Goal: Participate in discussion

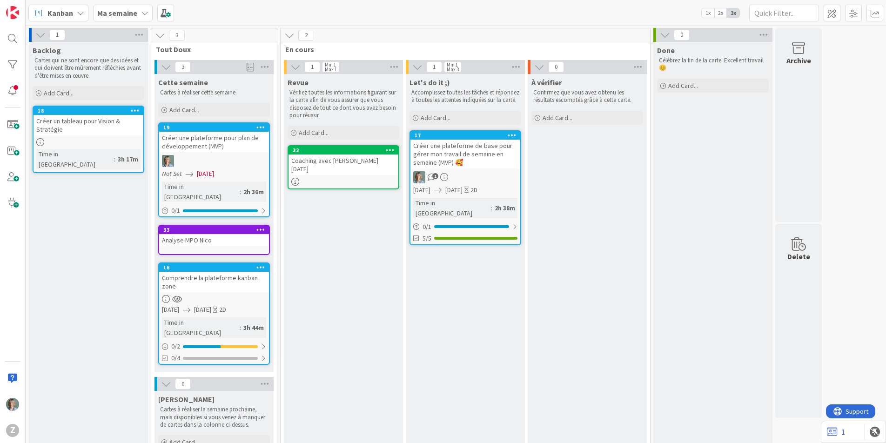
click at [372, 178] on div at bounding box center [343, 182] width 110 height 8
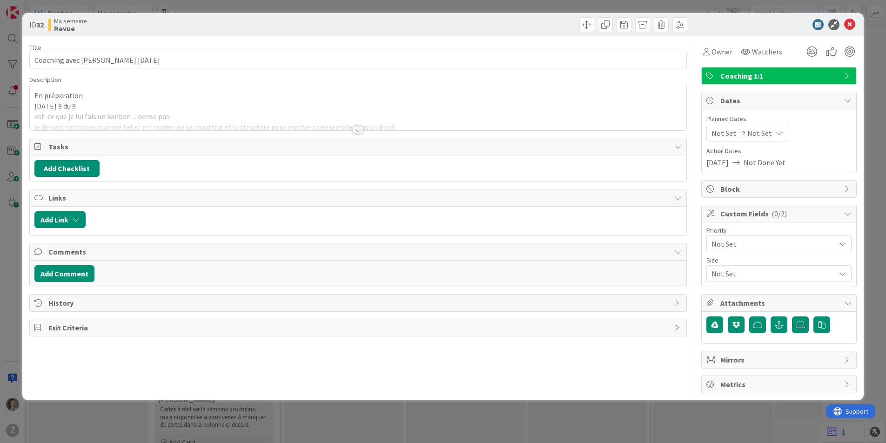
type textarea "x"
click at [188, 97] on div "[PERSON_NAME] just joined En préparation [DATE] 9 du 9 est-ce que je lui fais u…" at bounding box center [358, 107] width 657 height 46
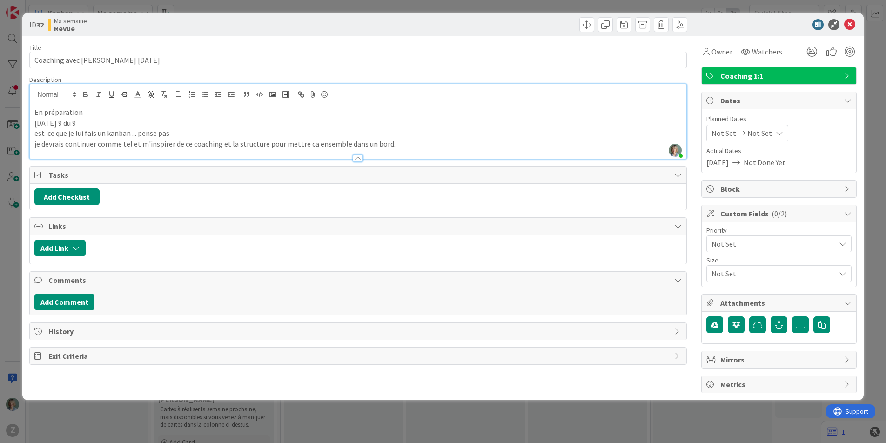
click at [411, 145] on p "je devrais continuer comme tel et m'inspirer de ce coaching et la structure pou…" at bounding box center [358, 144] width 648 height 11
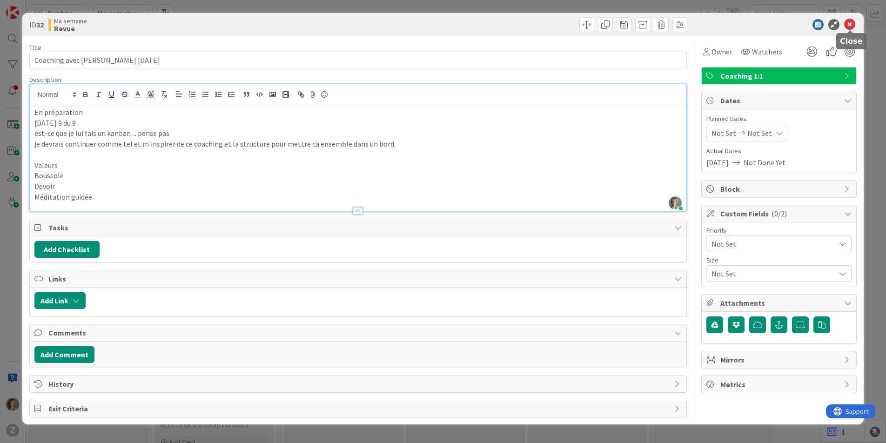
click at [850, 23] on icon at bounding box center [849, 24] width 11 height 11
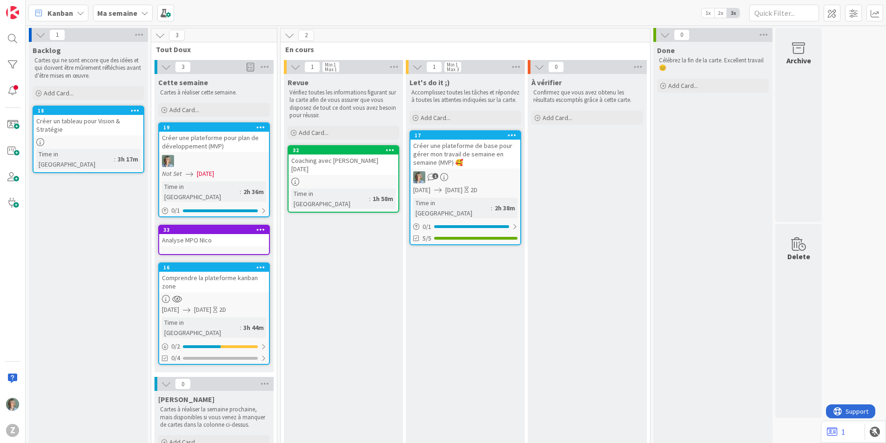
click at [493, 161] on div "Créer une plateforme de base pour gérer mon travail de semaine en semaine (MVP)…" at bounding box center [465, 154] width 110 height 29
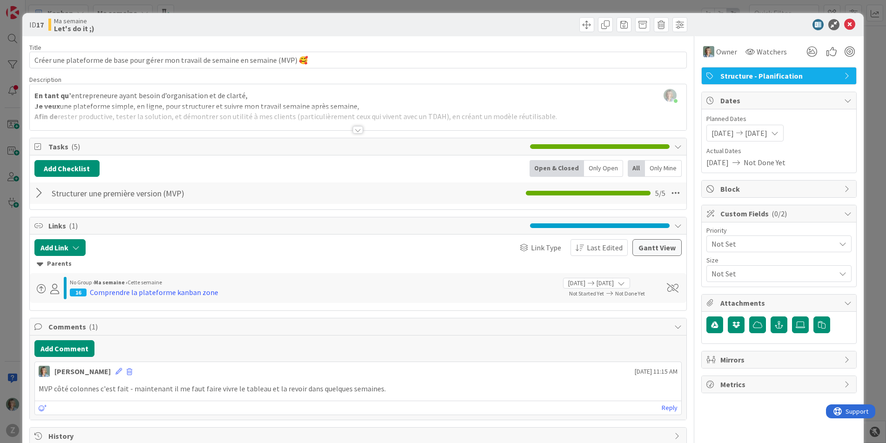
click at [38, 192] on div at bounding box center [40, 193] width 12 height 17
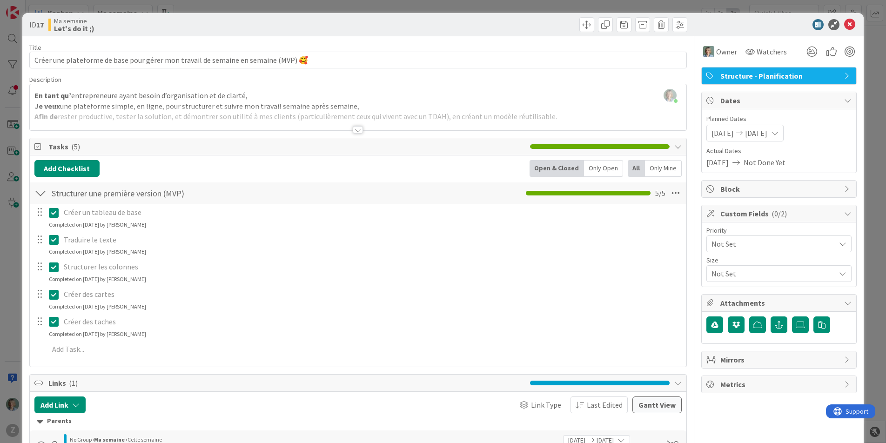
click at [40, 192] on div at bounding box center [40, 193] width 12 height 17
type textarea "x"
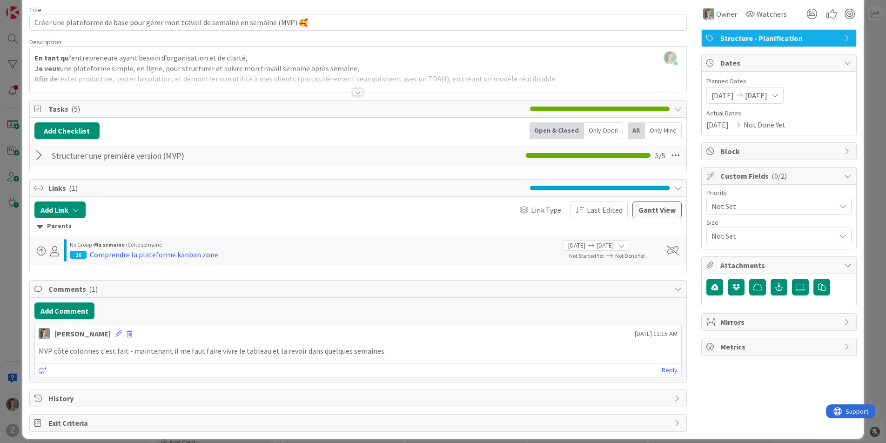
scroll to position [47, 0]
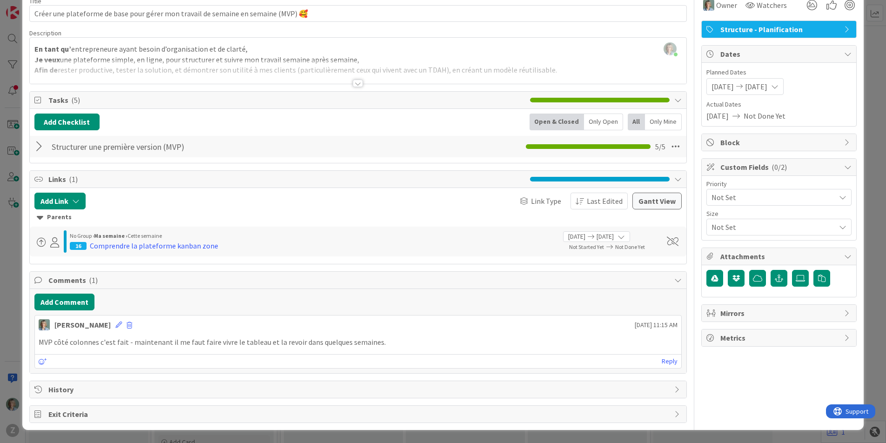
click at [394, 344] on p "MVP côté colonnes c'est fait - maintenant il me faut faire vivre le tableau et …" at bounding box center [358, 342] width 639 height 11
click at [393, 344] on p "MVP côté colonnes c'est fait - maintenant il me faut faire vivre le tableau et …" at bounding box center [358, 342] width 639 height 11
click at [671, 362] on link "Reply" at bounding box center [670, 361] width 16 height 12
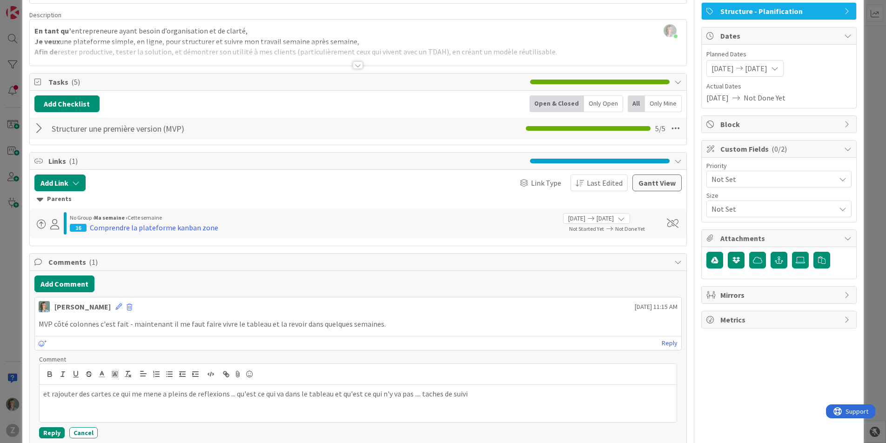
scroll to position [139, 0]
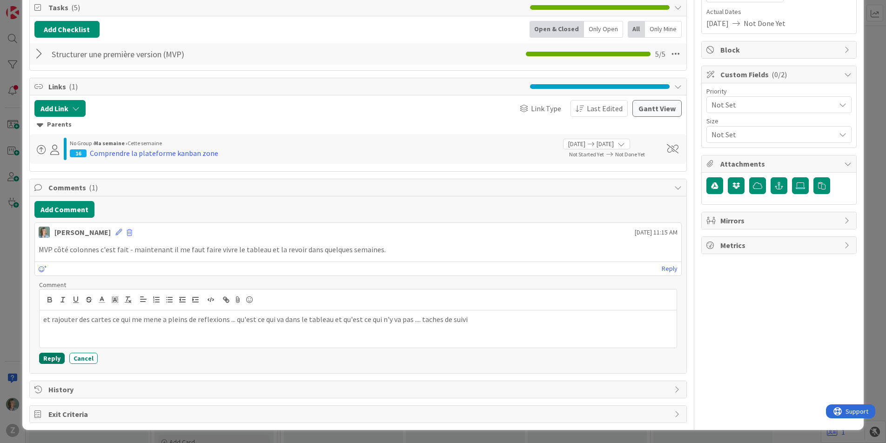
click at [46, 360] on button "Reply" at bounding box center [52, 358] width 26 height 11
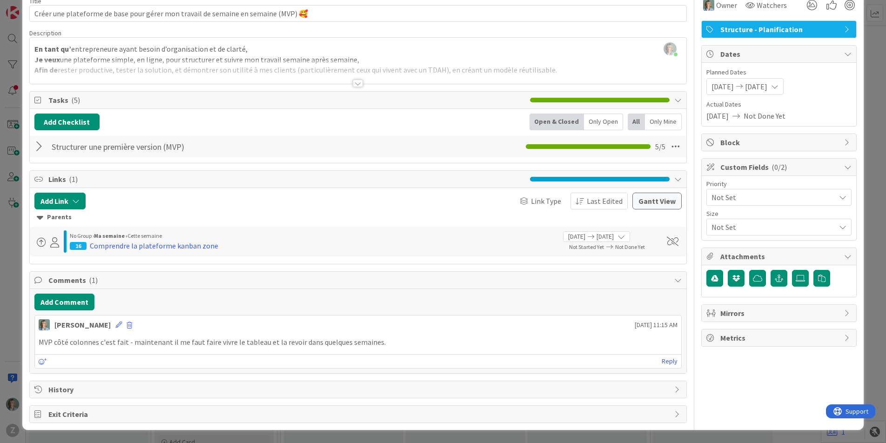
type textarea "x"
